Goal: Find specific page/section

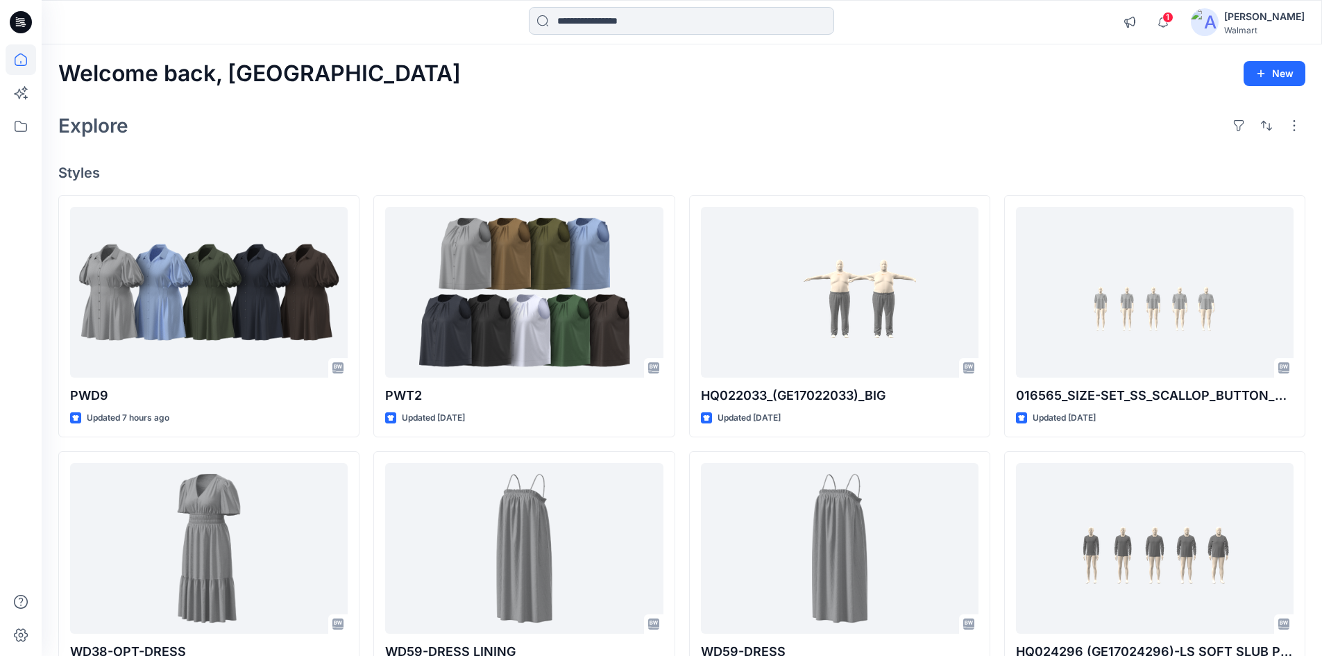
click at [613, 31] on input at bounding box center [681, 21] width 305 height 28
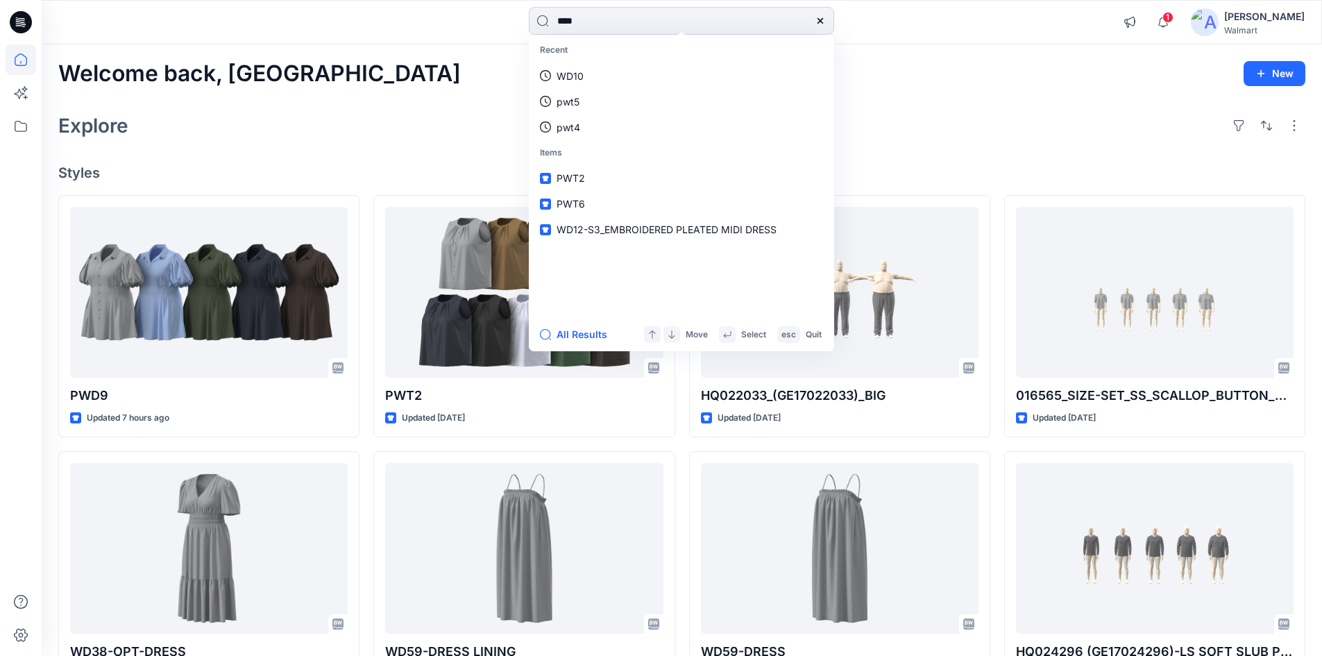
type input "****"
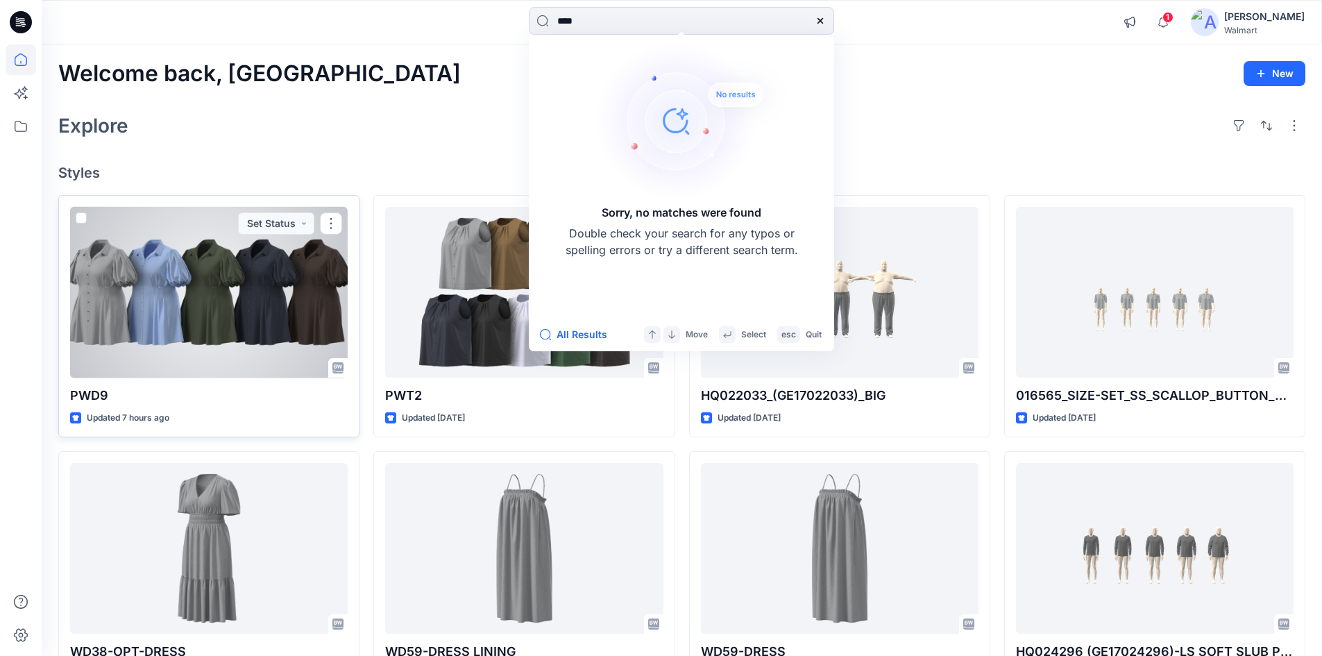
click at [158, 252] on div at bounding box center [208, 292] width 277 height 171
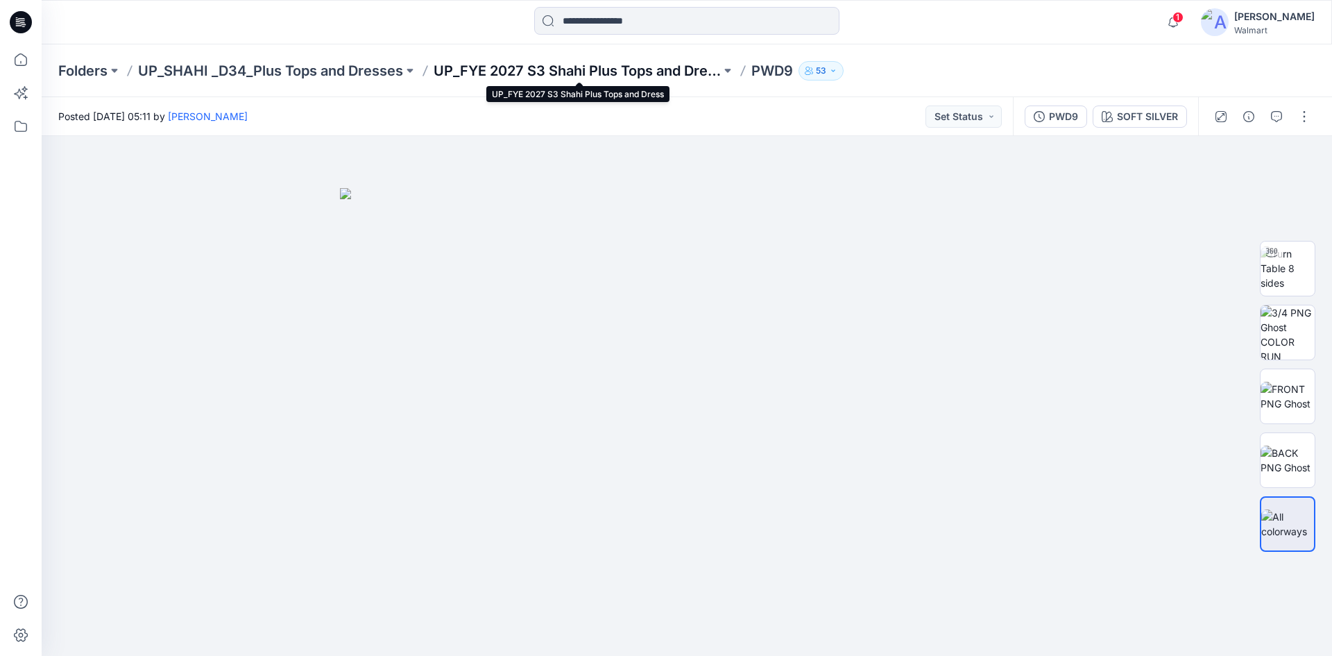
click at [557, 75] on p "UP_FYE 2027 S3 Shahi Plus Tops and Dress" at bounding box center [577, 70] width 287 height 19
